Goal: Browse casually: Explore the website without a specific task or goal

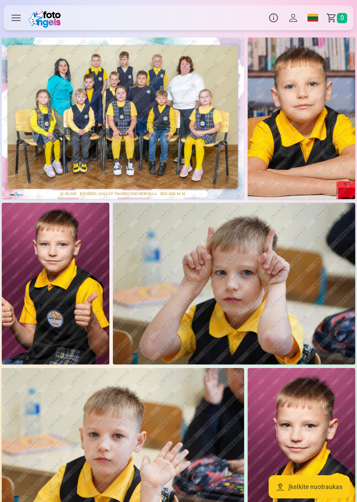
click at [185, 133] on img at bounding box center [123, 119] width 243 height 162
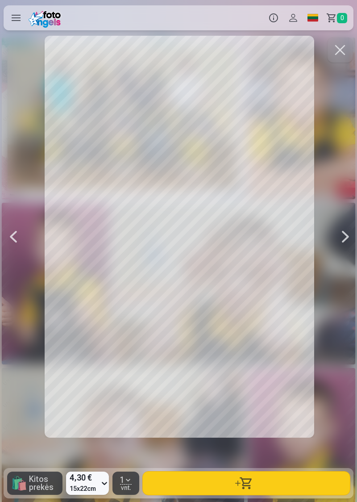
scroll to position [0, 357]
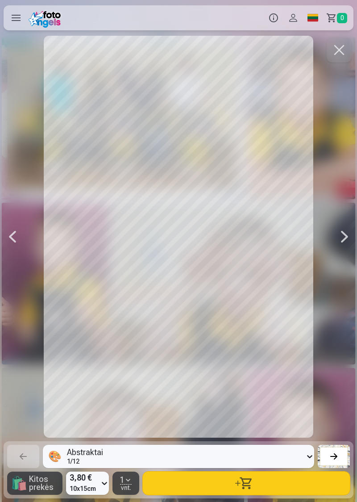
click at [344, 243] on div at bounding box center [345, 237] width 18 height 402
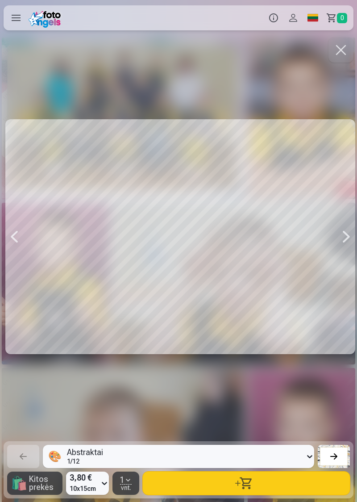
scroll to position [0, 1072]
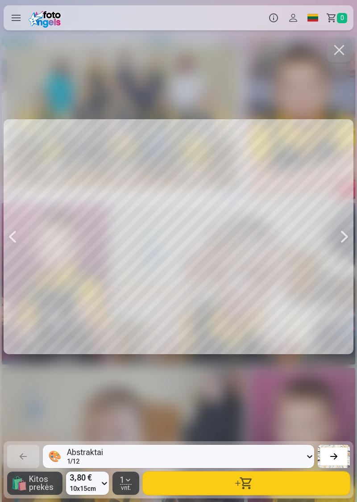
click at [343, 239] on div at bounding box center [345, 237] width 18 height 402
click at [340, 244] on div at bounding box center [345, 237] width 18 height 402
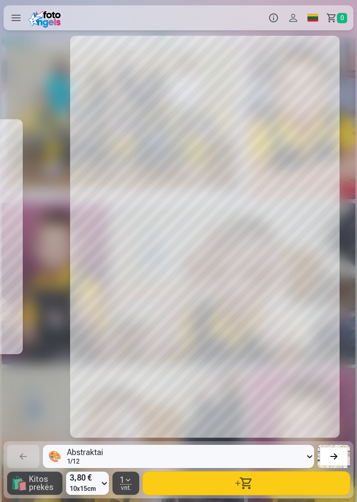
scroll to position [0, 1787]
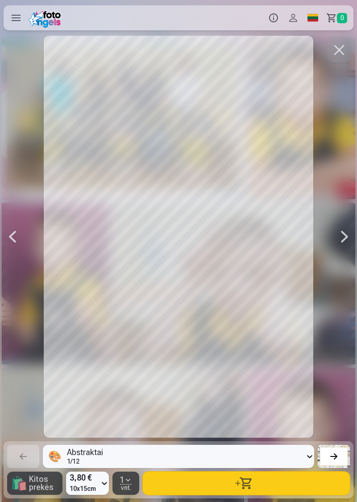
click at [341, 243] on div at bounding box center [345, 237] width 18 height 402
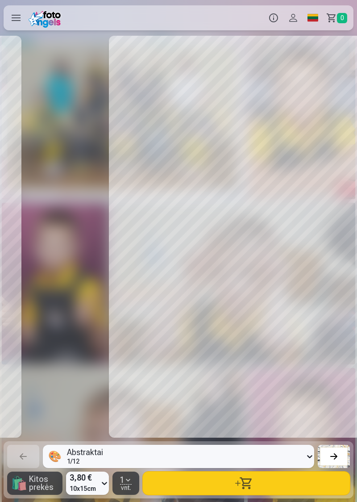
scroll to position [0, 2144]
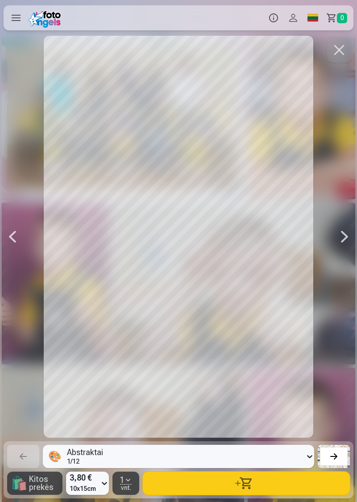
click at [342, 242] on div at bounding box center [345, 237] width 18 height 402
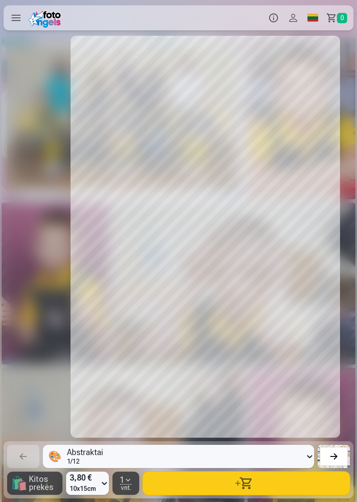
scroll to position [0, 2501]
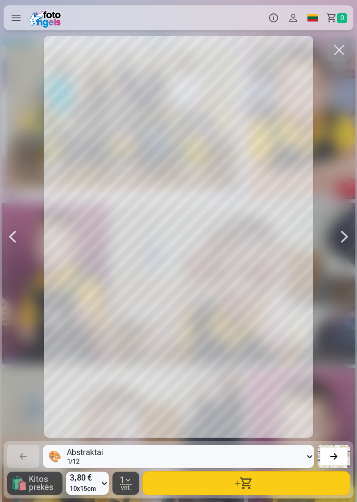
click at [342, 240] on div at bounding box center [345, 237] width 18 height 402
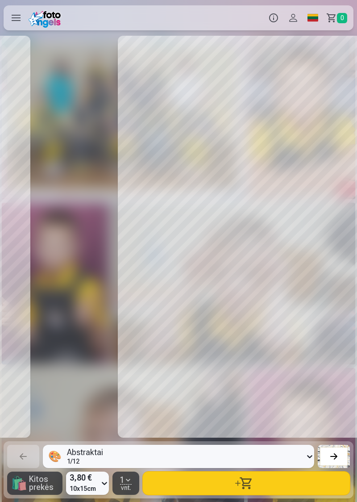
scroll to position [0, 2859]
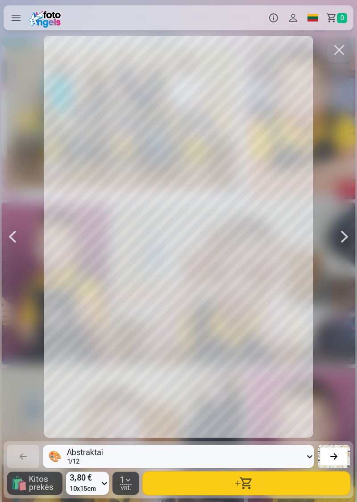
click at [341, 243] on div at bounding box center [345, 237] width 18 height 402
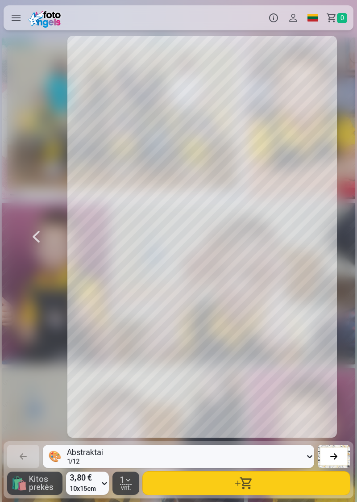
scroll to position [0, 3216]
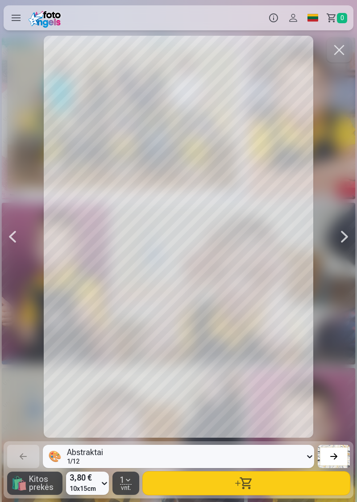
click at [341, 240] on div at bounding box center [345, 237] width 18 height 402
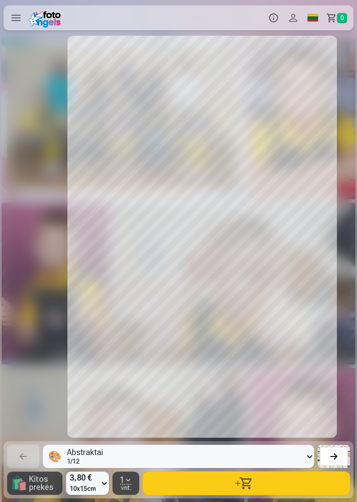
scroll to position [0, 3573]
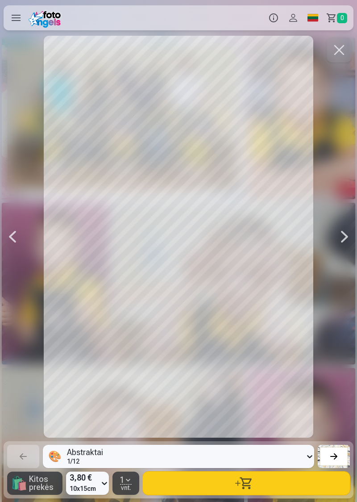
click at [340, 244] on div at bounding box center [345, 237] width 18 height 402
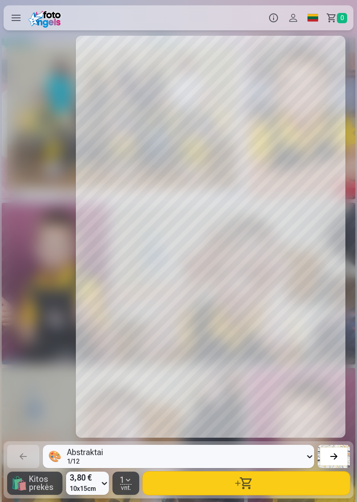
scroll to position [0, 3931]
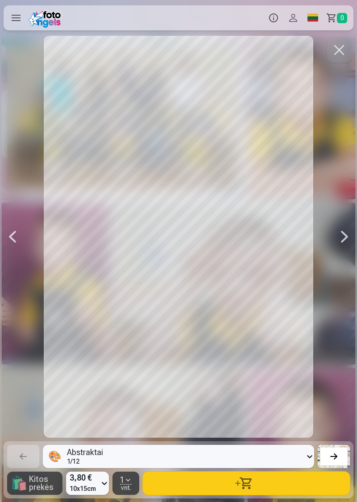
click at [340, 245] on div at bounding box center [345, 237] width 18 height 402
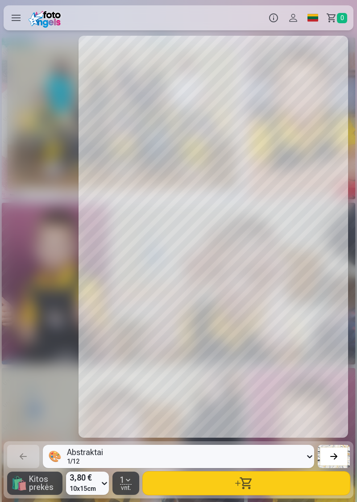
scroll to position [0, 4288]
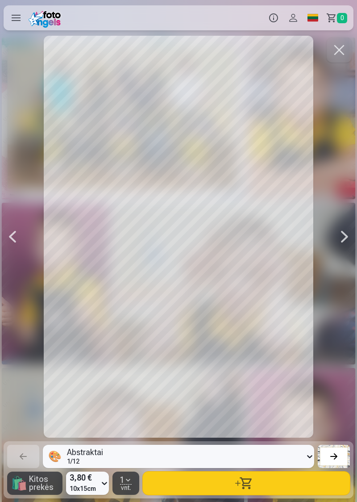
click at [343, 241] on div at bounding box center [345, 237] width 18 height 402
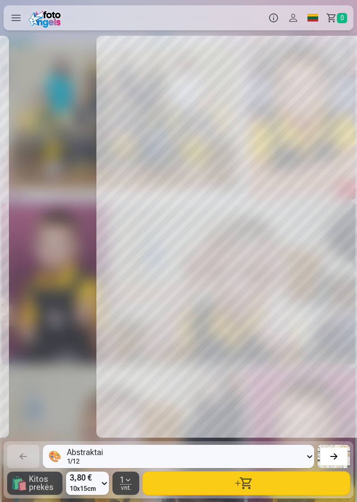
scroll to position [0, 4645]
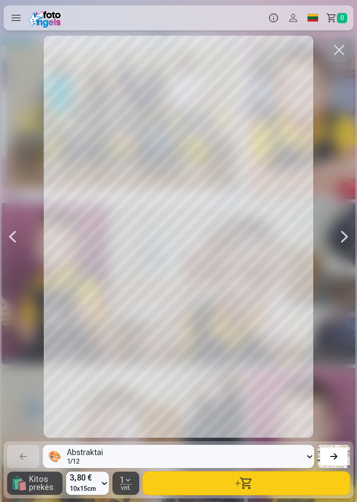
click at [340, 239] on div at bounding box center [345, 237] width 18 height 402
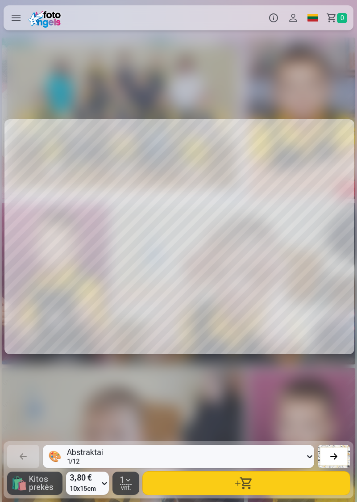
scroll to position [0, 5003]
click at [342, 240] on div at bounding box center [345, 237] width 18 height 402
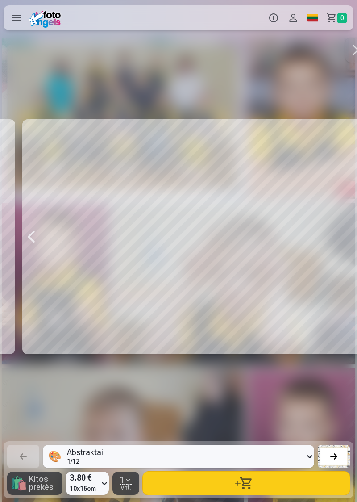
scroll to position [0, 5360]
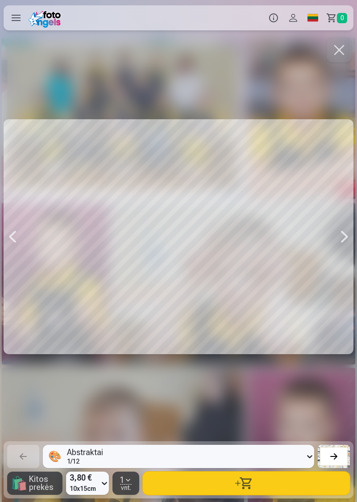
click at [341, 243] on div at bounding box center [345, 237] width 18 height 402
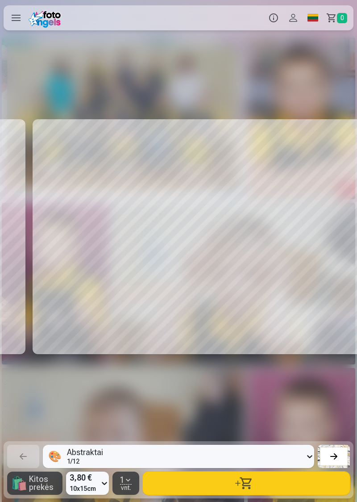
scroll to position [0, 5718]
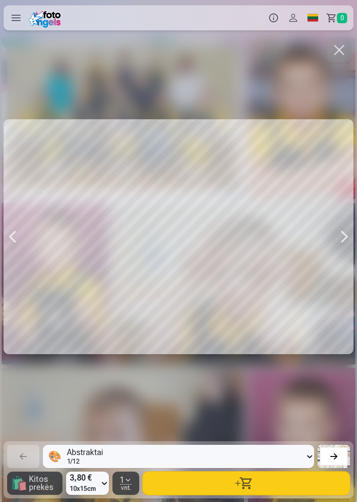
click at [338, 250] on div at bounding box center [345, 237] width 18 height 402
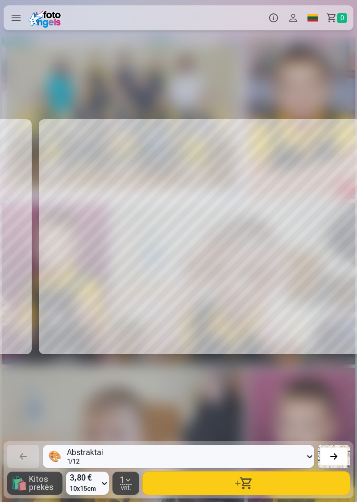
scroll to position [0, 6075]
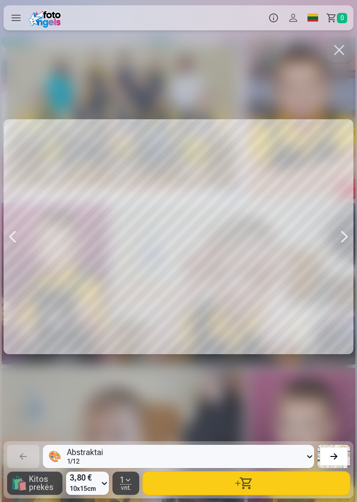
click at [341, 237] on div at bounding box center [345, 237] width 18 height 402
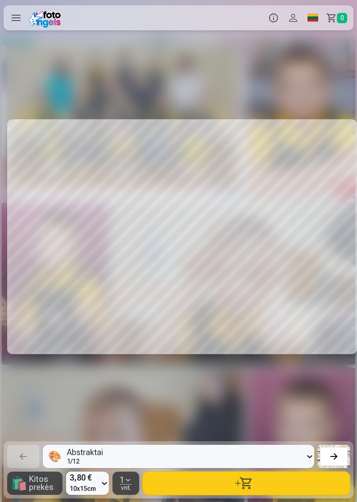
scroll to position [0, 6432]
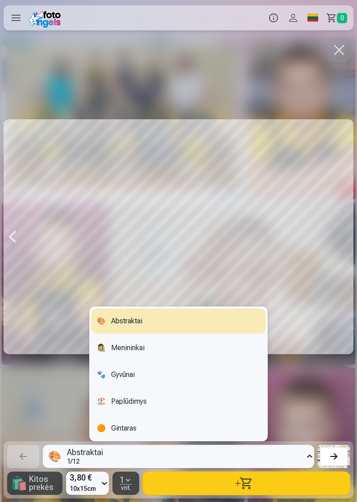
click at [313, 398] on div at bounding box center [179, 237] width 350 height 402
click at [181, 356] on div "👩‍🎨 Menininkai" at bounding box center [179, 347] width 174 height 25
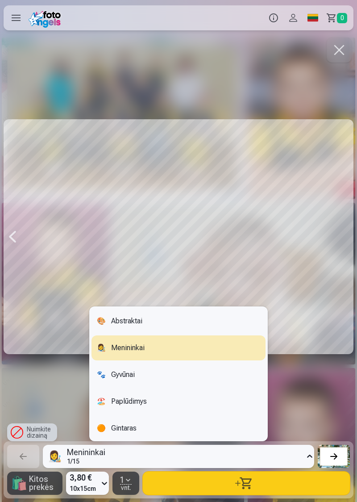
click at [164, 380] on div "🐾 Gyvūnai" at bounding box center [179, 374] width 174 height 25
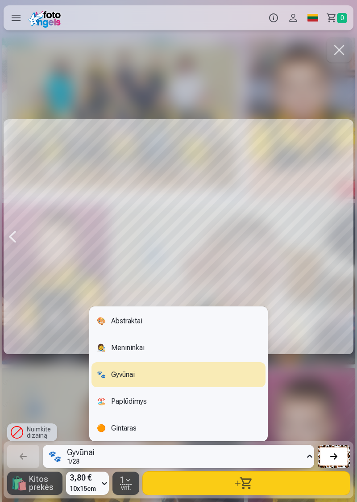
click at [211, 329] on div "🎨 Abstraktai" at bounding box center [179, 321] width 174 height 25
